Goal: Check status: Check status

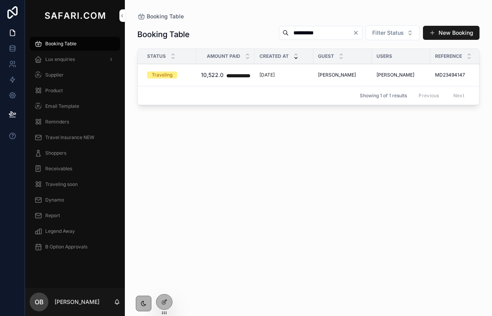
click at [289, 76] on div "[DATE]" at bounding box center [283, 75] width 49 height 6
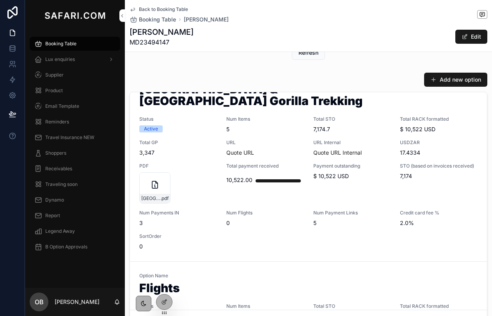
scroll to position [34, 0]
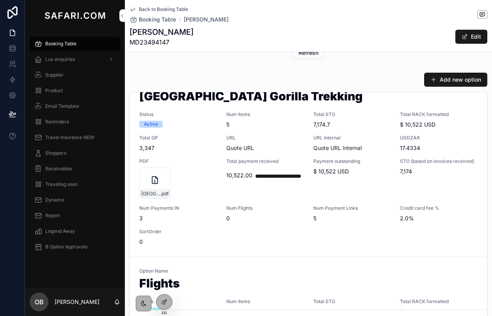
click at [300, 144] on span "Quote URL" at bounding box center [265, 148] width 78 height 8
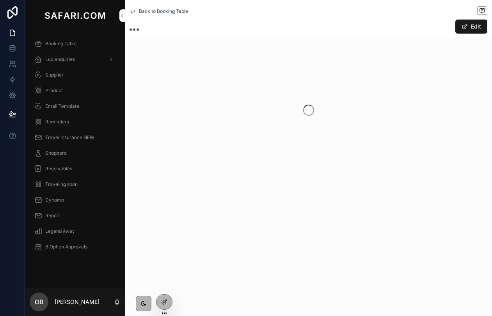
click at [288, 124] on div "scrollable content" at bounding box center [308, 109] width 367 height 123
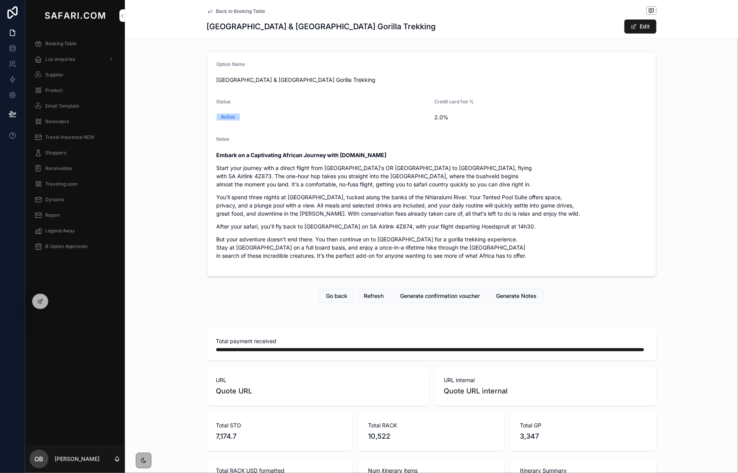
click at [241, 12] on span "Back to Booking Table" at bounding box center [240, 11] width 49 height 6
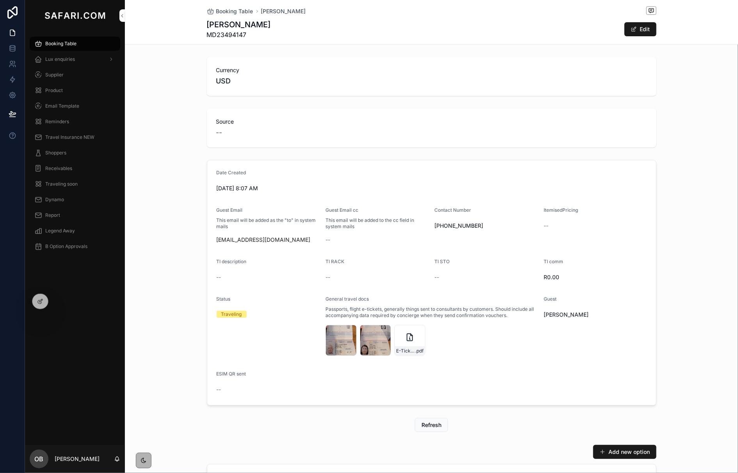
click at [377, 315] on div "Passport-2---[PERSON_NAME] .jpg" at bounding box center [375, 340] width 31 height 31
click at [338, 315] on div "Passport-1---[PERSON_NAME] .jpg" at bounding box center [340, 340] width 31 height 31
click at [492, 238] on div "Date Created [DATE] 8:07 AM Guest Email This email will be added as the "to" in…" at bounding box center [431, 283] width 613 height 252
